Goal: Information Seeking & Learning: Learn about a topic

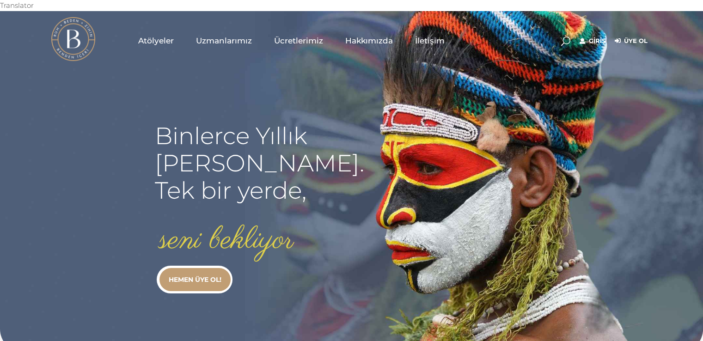
type input "secil.karacan"
click at [597, 36] on link "Giriş" at bounding box center [593, 41] width 26 height 11
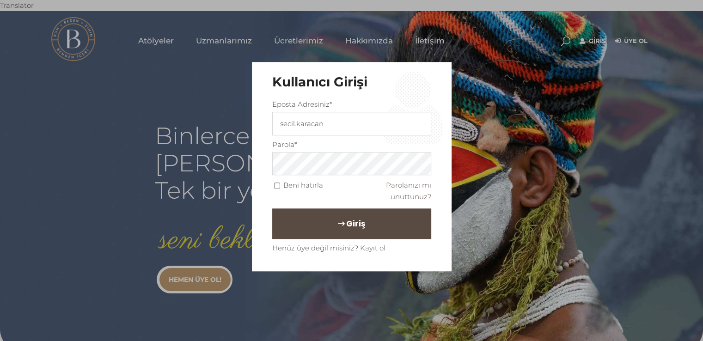
click at [372, 221] on button "Giriş" at bounding box center [351, 224] width 159 height 31
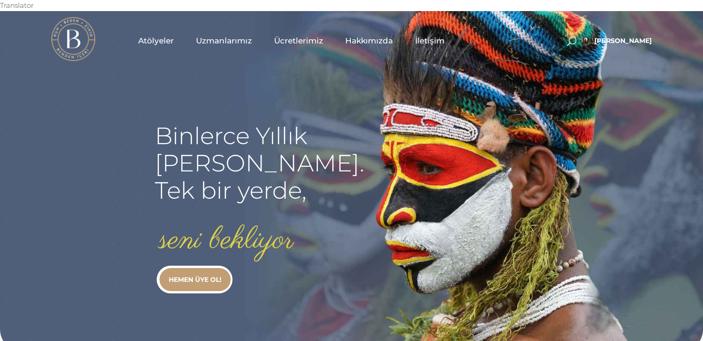
click at [235, 36] on span "Uzmanlarımız" at bounding box center [224, 41] width 56 height 11
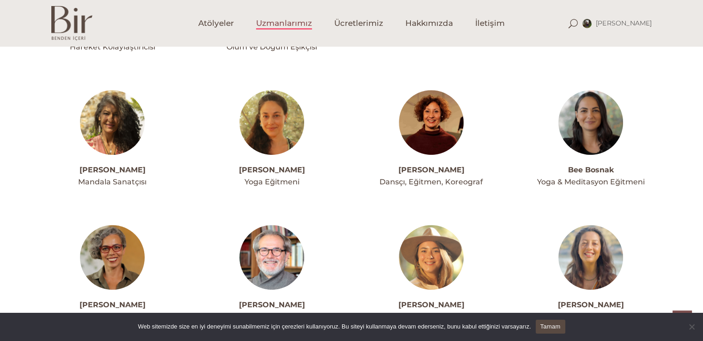
scroll to position [388, 0]
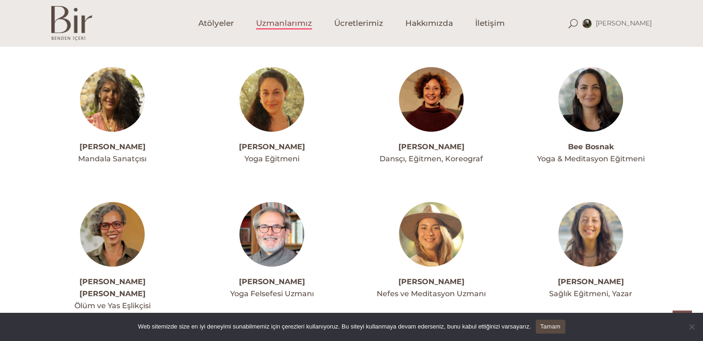
click at [594, 97] on img at bounding box center [591, 99] width 65 height 65
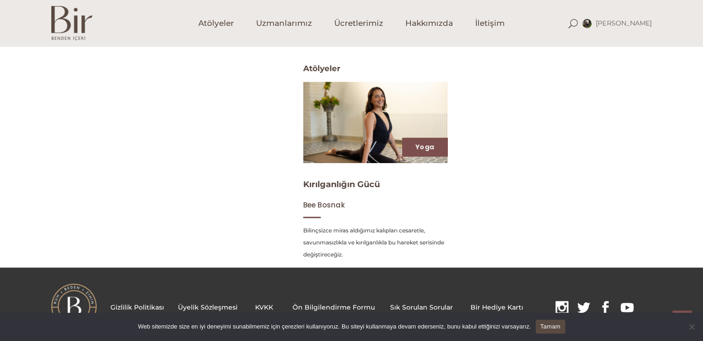
scroll to position [381, 0]
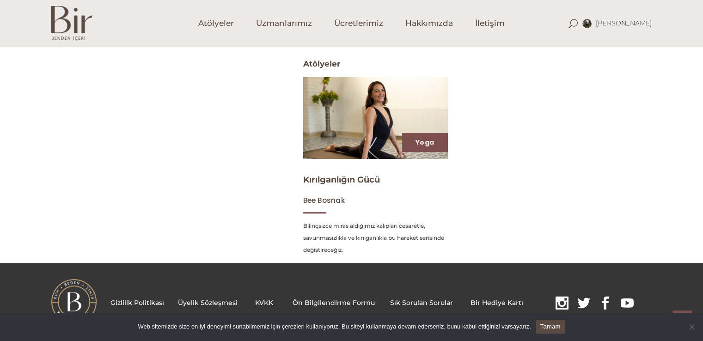
click at [368, 84] on img at bounding box center [375, 118] width 149 height 84
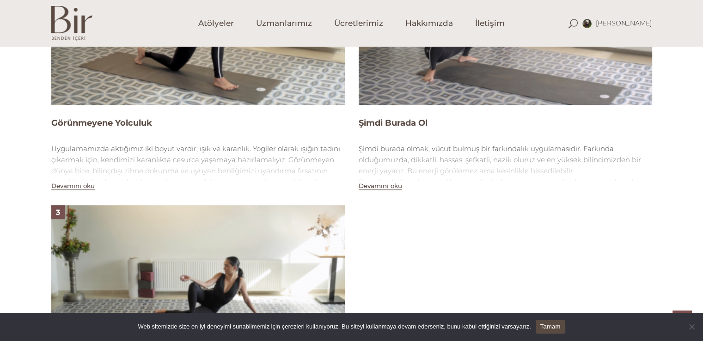
scroll to position [745, 0]
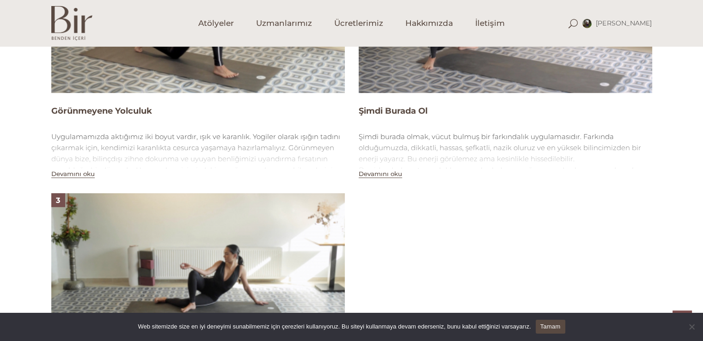
click at [215, 227] on img at bounding box center [198, 275] width 294 height 165
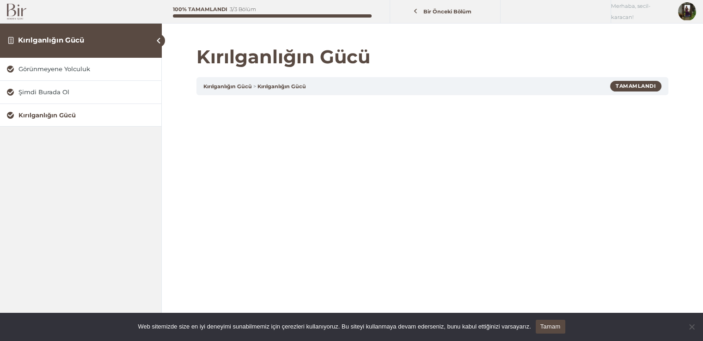
click at [703, 335] on html "Translator Kırılganlığın Gücü Görünmeyene Yolculuk Şimdi Burada Ol Kırılganlığı…" at bounding box center [351, 293] width 703 height 587
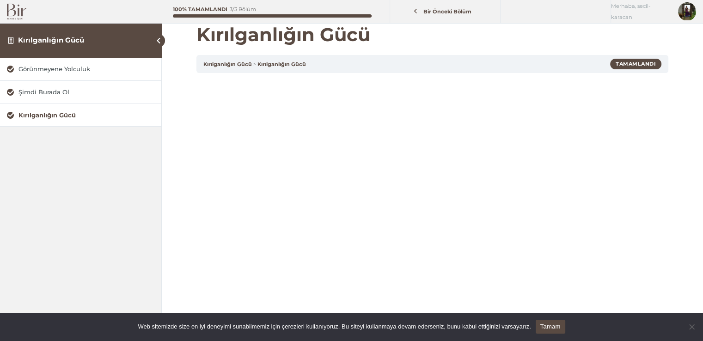
scroll to position [37, 0]
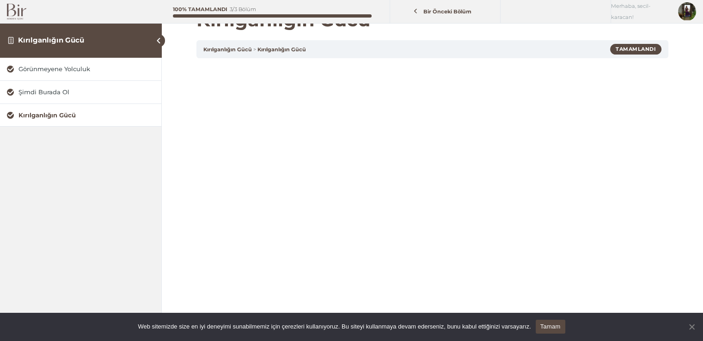
click at [693, 327] on span "Cookie Notice" at bounding box center [691, 326] width 9 height 9
